Goal: Information Seeking & Learning: Check status

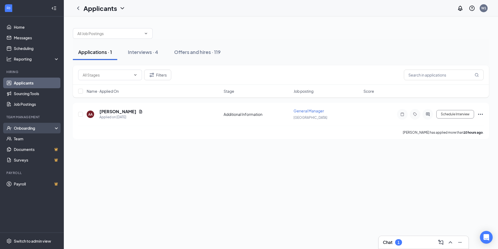
click at [44, 128] on div "Onboarding" at bounding box center [34, 127] width 41 height 5
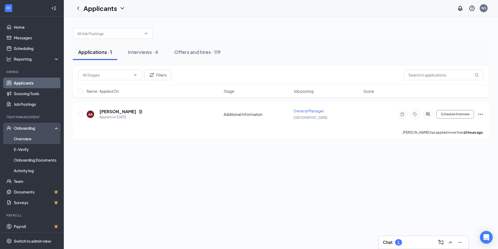
click at [35, 139] on link "Overview" at bounding box center [36, 138] width 45 height 11
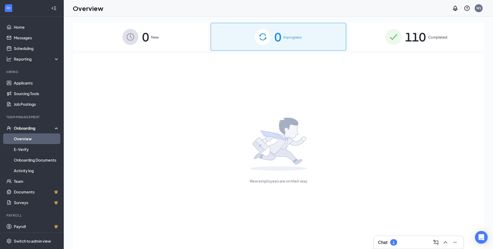
click at [425, 34] on span "110" at bounding box center [415, 37] width 21 height 18
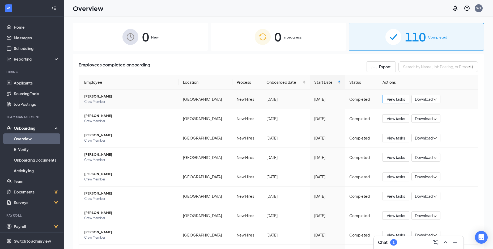
click at [387, 100] on span "View tasks" at bounding box center [396, 99] width 18 height 6
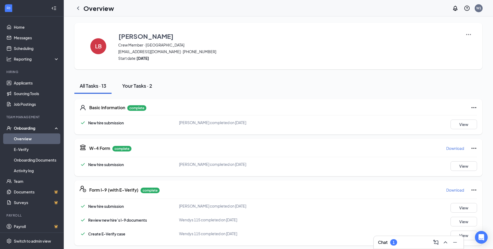
click at [136, 88] on div "Your Tasks · 2" at bounding box center [137, 85] width 30 height 7
click at [136, 86] on div "Your Tasks · 2" at bounding box center [137, 85] width 30 height 7
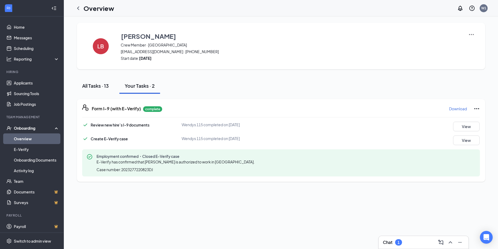
click at [95, 86] on div "All Tasks · 13" at bounding box center [95, 85] width 27 height 7
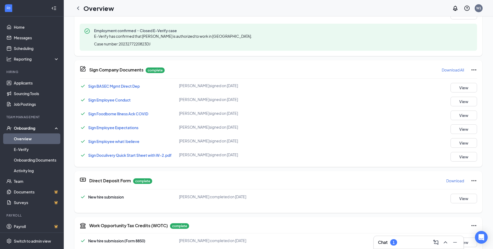
scroll to position [224, 0]
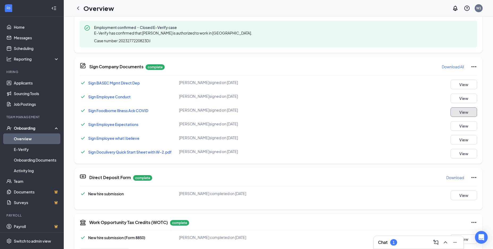
click at [462, 114] on button "View" at bounding box center [464, 112] width 27 height 10
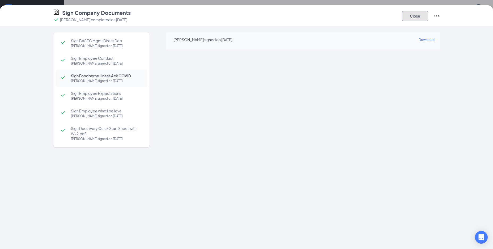
click at [412, 18] on button "Close" at bounding box center [415, 16] width 27 height 11
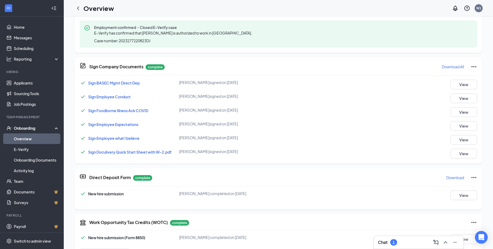
click at [476, 6] on div "W1" at bounding box center [478, 8] width 5 height 5
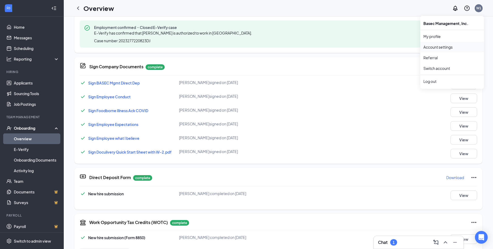
click at [442, 46] on link "Account settings" at bounding box center [451, 46] width 57 height 5
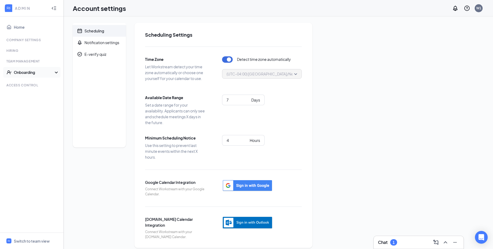
click at [31, 71] on div "Onboarding" at bounding box center [34, 72] width 41 height 5
click at [37, 84] on link "Onboarding Processes" at bounding box center [36, 83] width 45 height 11
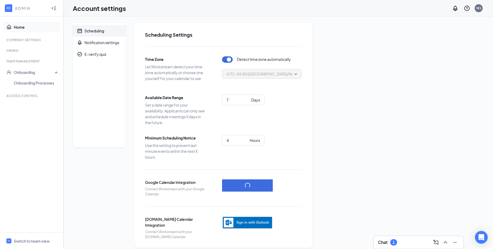
click at [28, 28] on link "Home" at bounding box center [36, 27] width 45 height 11
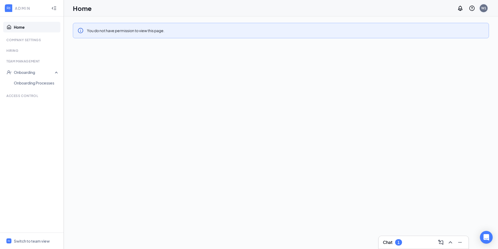
click at [483, 9] on div "W1" at bounding box center [483, 8] width 5 height 5
click at [257, 28] on div "You do not have permission to view this page." at bounding box center [281, 30] width 416 height 15
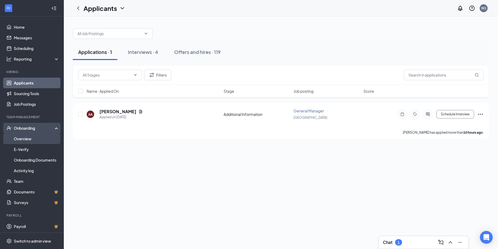
click at [30, 135] on link "Overview" at bounding box center [36, 138] width 45 height 11
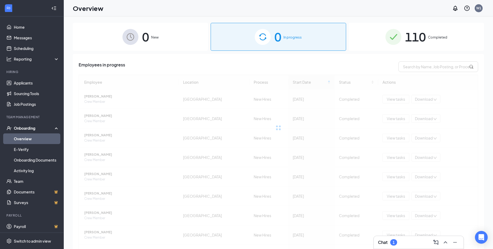
click at [402, 41] on div "110 Completed" at bounding box center [416, 37] width 135 height 28
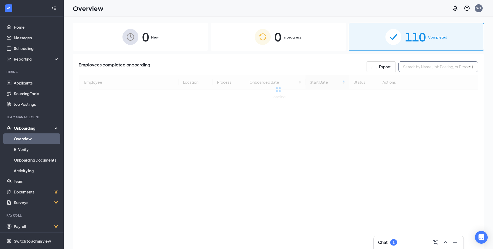
click at [407, 70] on input "text" at bounding box center [438, 66] width 80 height 11
drag, startPoint x: 456, startPoint y: 68, endPoint x: 320, endPoint y: 69, distance: 136.0
click at [320, 69] on div "Employees completed onboarding Export [PERSON_NAME]" at bounding box center [279, 66] width 400 height 11
type input "[PERSON_NAME]"
drag, startPoint x: 415, startPoint y: 70, endPoint x: 354, endPoint y: 68, distance: 60.3
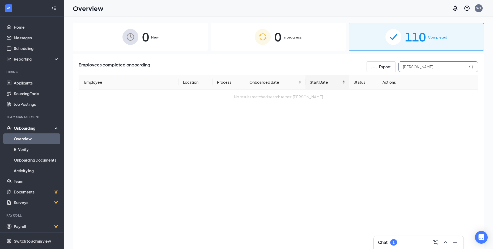
click at [354, 68] on div "Employees completed onboarding Export [PERSON_NAME]" at bounding box center [279, 66] width 400 height 11
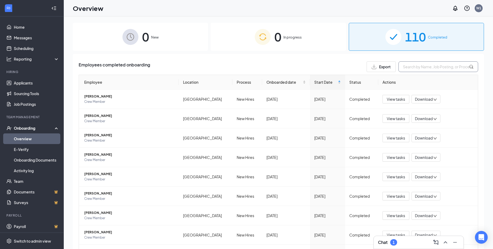
click at [411, 68] on input "text" at bounding box center [438, 66] width 80 height 11
type input "[PERSON_NAME]"
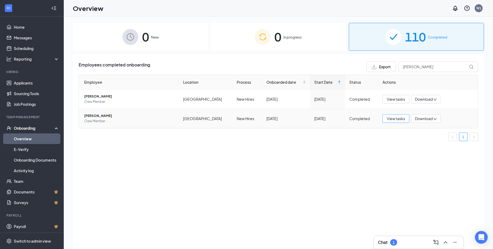
click at [400, 119] on span "View tasks" at bounding box center [396, 119] width 18 height 6
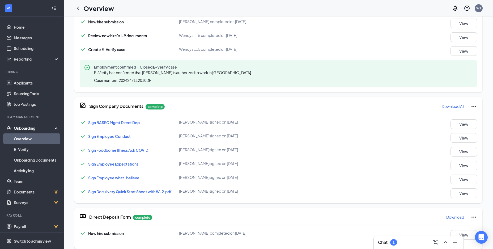
scroll to position [186, 0]
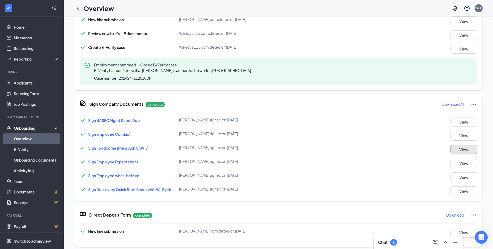
click at [458, 152] on button "View" at bounding box center [464, 150] width 27 height 10
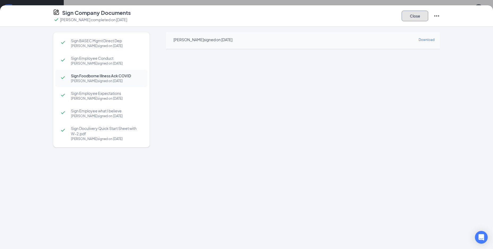
click at [423, 15] on button "Close" at bounding box center [415, 16] width 27 height 11
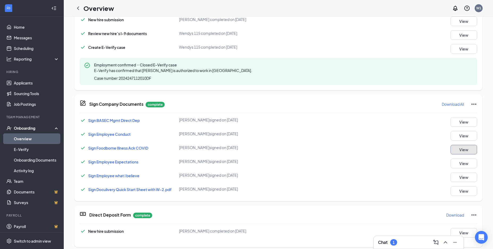
scroll to position [187, 0]
click at [282, 74] on div "Employment confirmed・Closed E-Verify case E-Verify has confirmed that [PERSON_N…" at bounding box center [278, 71] width 397 height 27
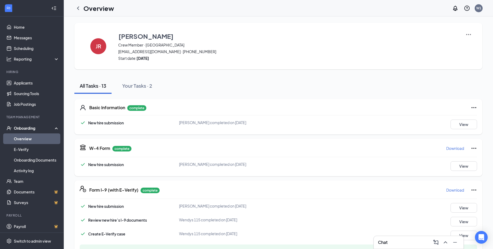
scroll to position [0, 0]
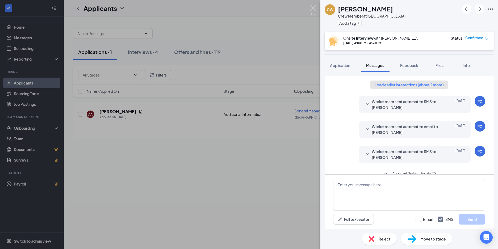
click at [381, 86] on button "Load earlier interactions (about 2 more)" at bounding box center [409, 84] width 78 height 9
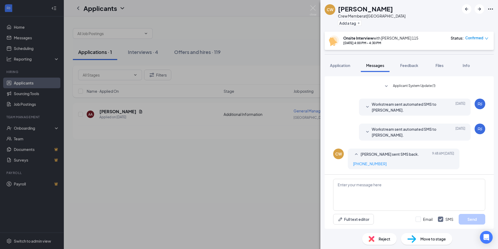
scroll to position [127, 0]
click at [315, 11] on img at bounding box center [312, 10] width 7 height 10
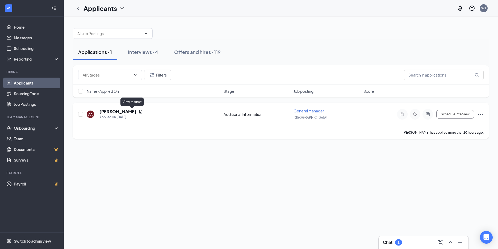
click at [139, 110] on icon "Document" at bounding box center [140, 111] width 3 height 3
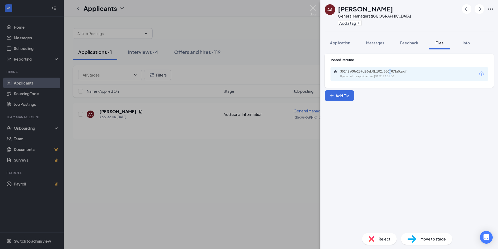
click at [391, 68] on div "35242a086239d26eb8b102c880e87fa5.pdf Uploaded by applicant on Aug 25, 2025 at 2…" at bounding box center [408, 74] width 157 height 14
click at [391, 69] on div "35242a086239d26eb8b102c880e87fa5.pdf Uploaded by applicant on Aug 25, 2025 at 2…" at bounding box center [408, 74] width 157 height 14
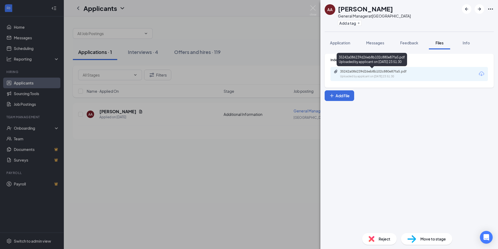
click at [391, 71] on div "35242a086239d26eb8b102c880e87fa5.pdf" at bounding box center [377, 71] width 74 height 4
